Goal: Use online tool/utility: Utilize a website feature to perform a specific function

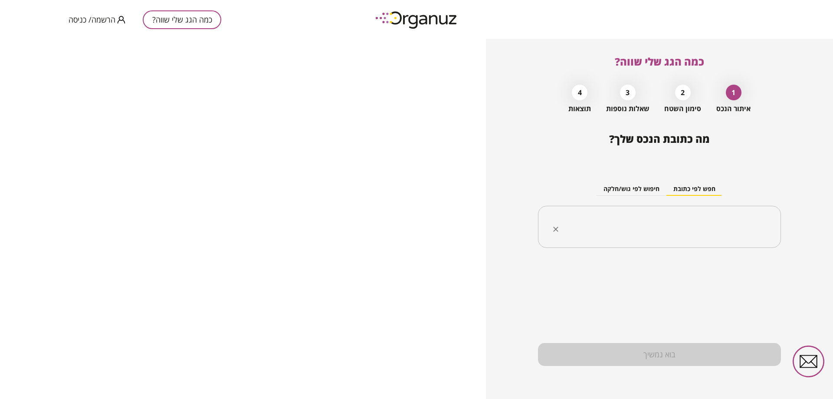
click at [697, 222] on input "text" at bounding box center [663, 227] width 216 height 22
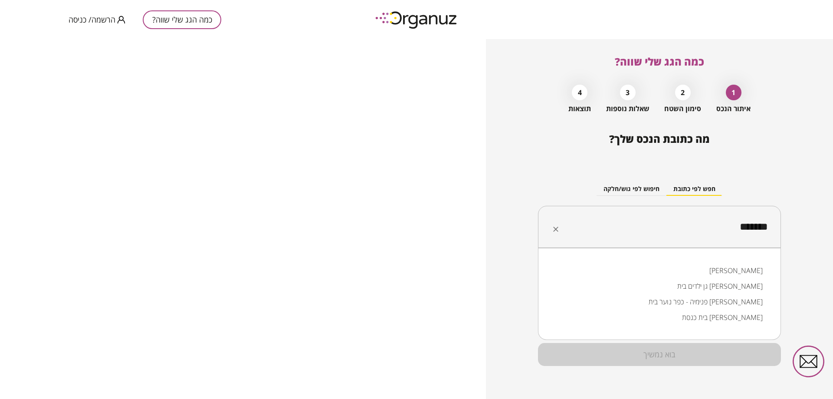
click at [748, 268] on li "[PERSON_NAME]" at bounding box center [659, 270] width 220 height 16
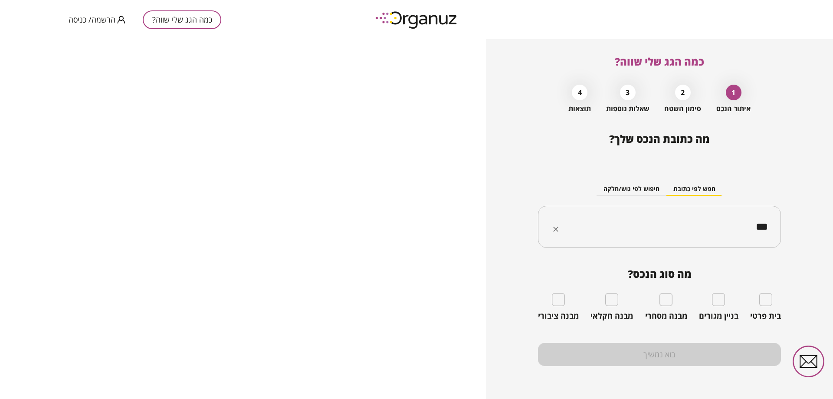
type input "***"
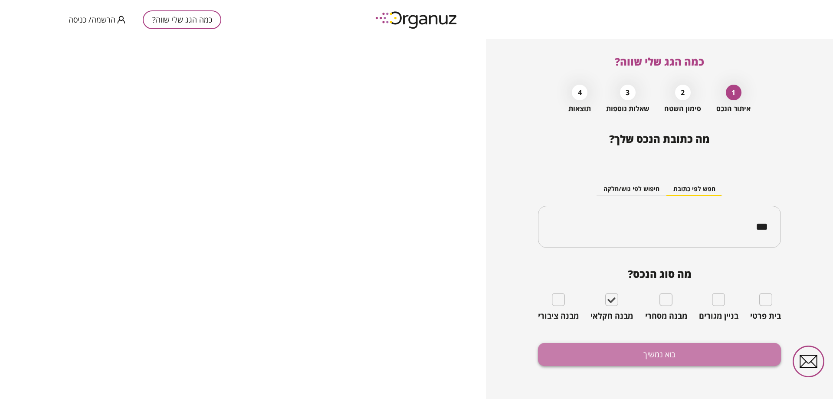
click at [662, 353] on button "בוא נמשיך" at bounding box center [659, 354] width 243 height 23
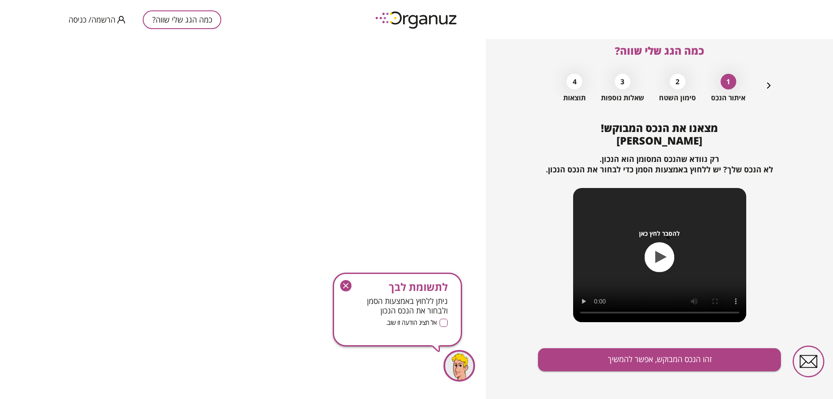
scroll to position [16, 0]
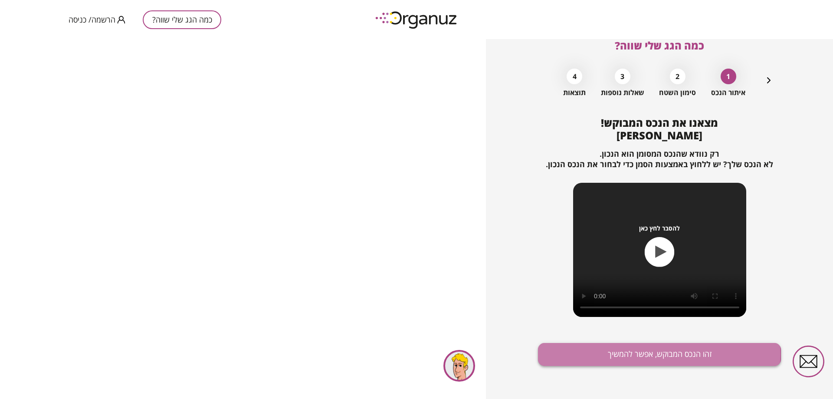
click at [657, 354] on button "זהו הנכס המבוקש, אפשר להמשיך" at bounding box center [659, 354] width 243 height 23
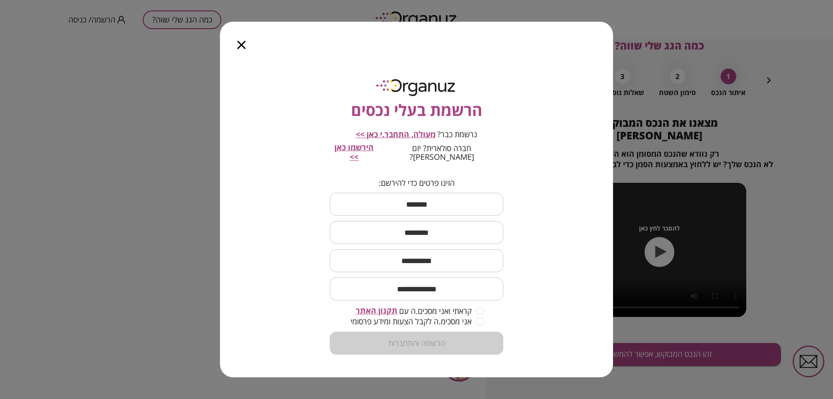
click at [242, 49] on icon "button" at bounding box center [241, 45] width 8 height 8
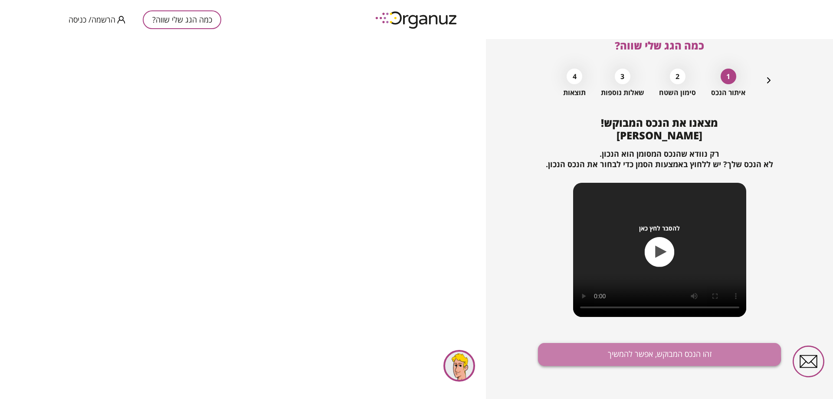
click at [653, 353] on button "זהו הנכס המבוקש, אפשר להמשיך" at bounding box center [659, 354] width 243 height 23
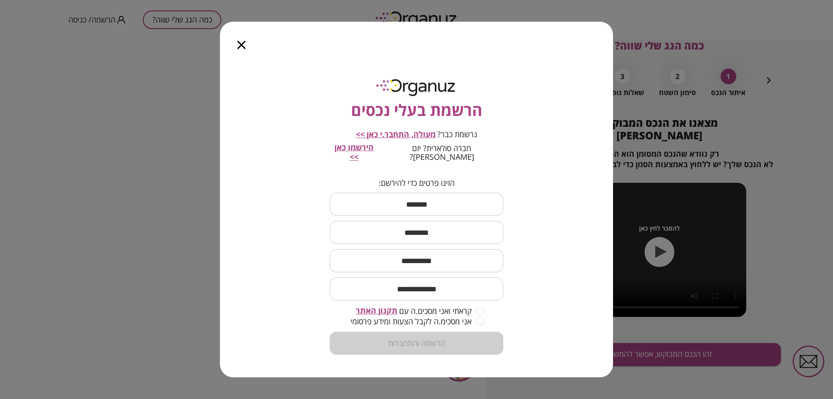
click at [239, 47] on icon "button" at bounding box center [241, 45] width 8 height 8
